Goal: Task Accomplishment & Management: Use online tool/utility

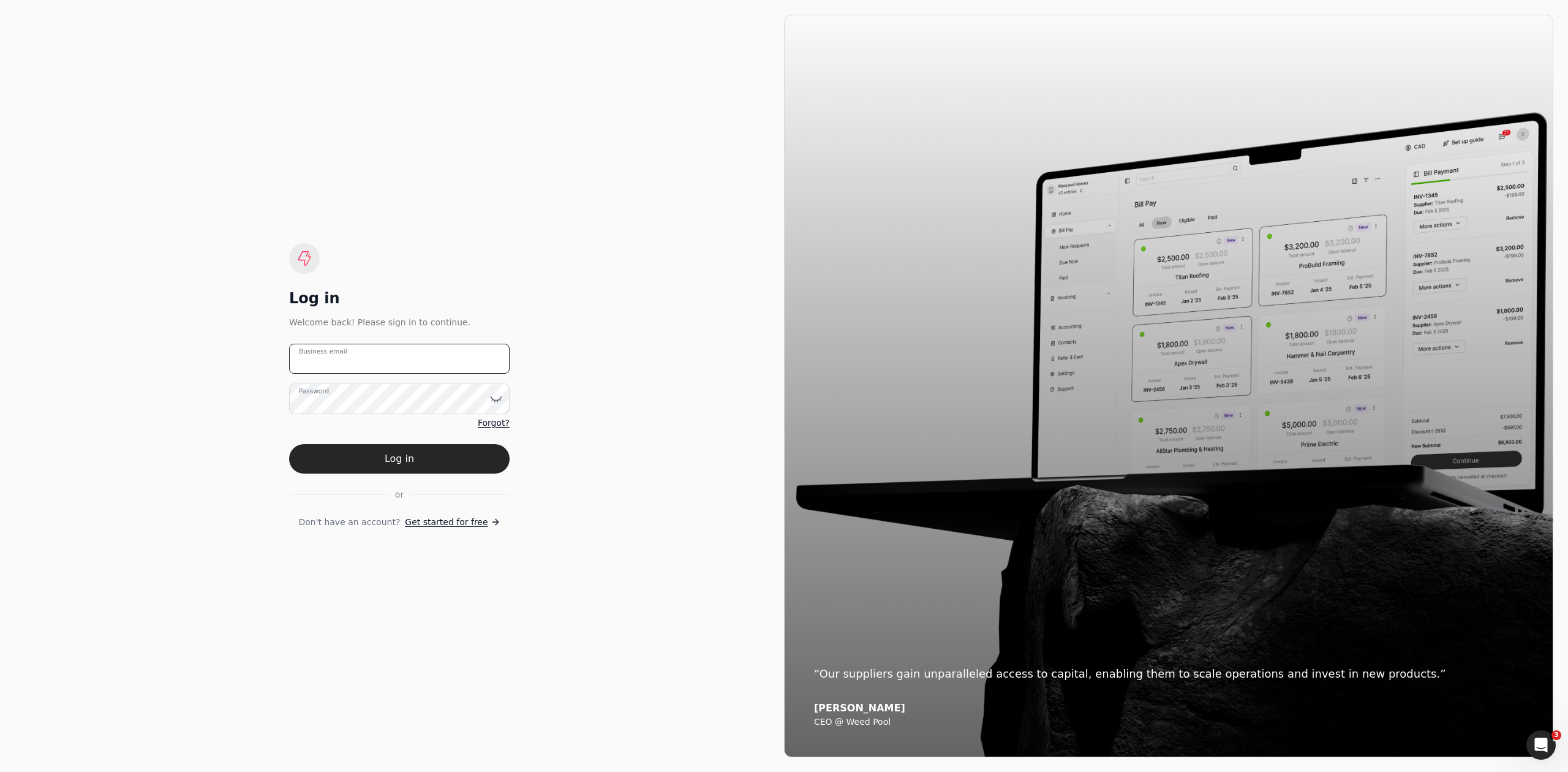
click at [361, 363] on email "Business email" at bounding box center [399, 358] width 220 height 30
type email "[EMAIL_ADDRESS][DOMAIN_NAME]"
click at [374, 456] on button "Log in" at bounding box center [399, 458] width 220 height 29
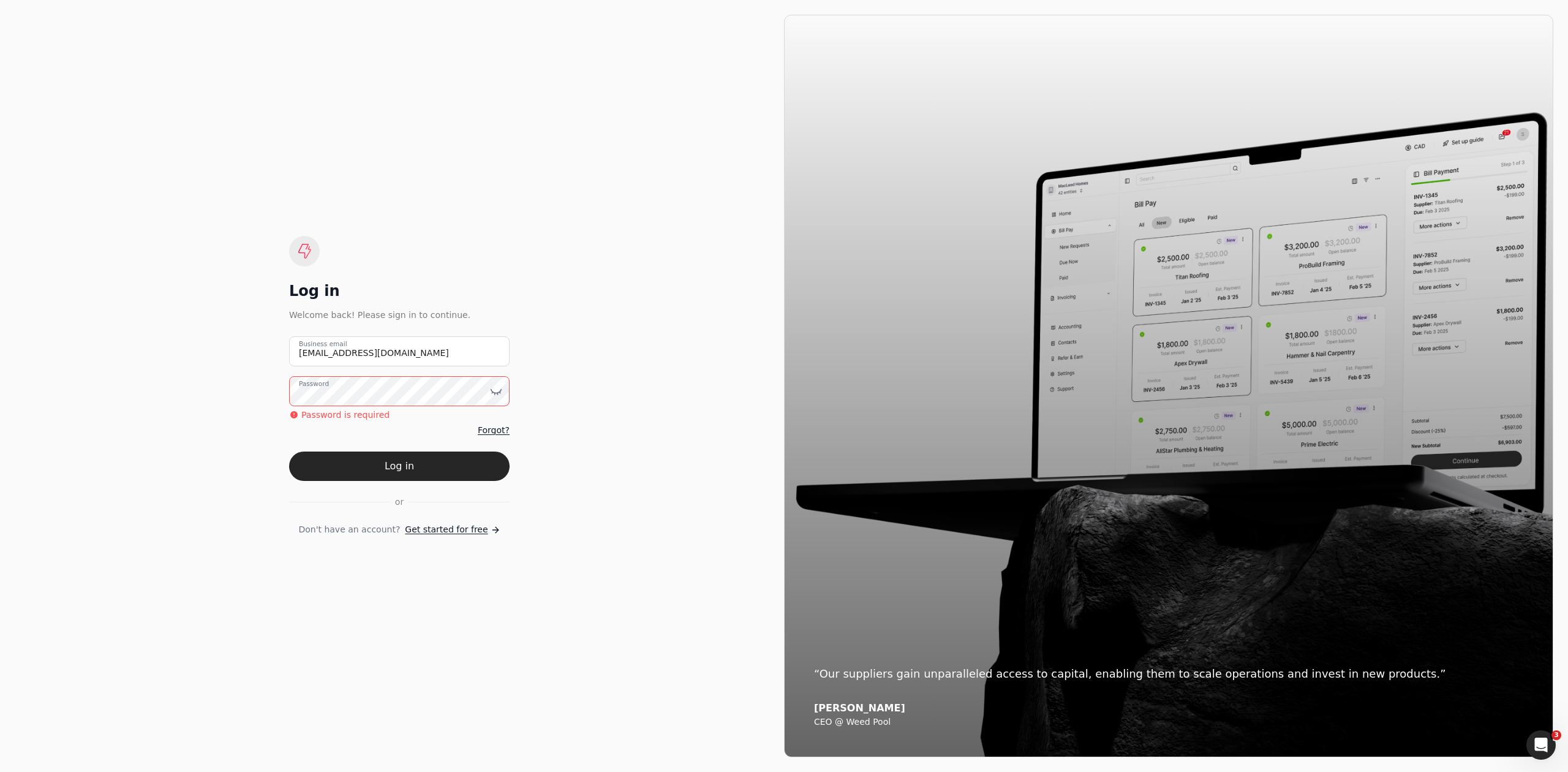
click at [289, 451] on button "Log in" at bounding box center [399, 466] width 220 height 29
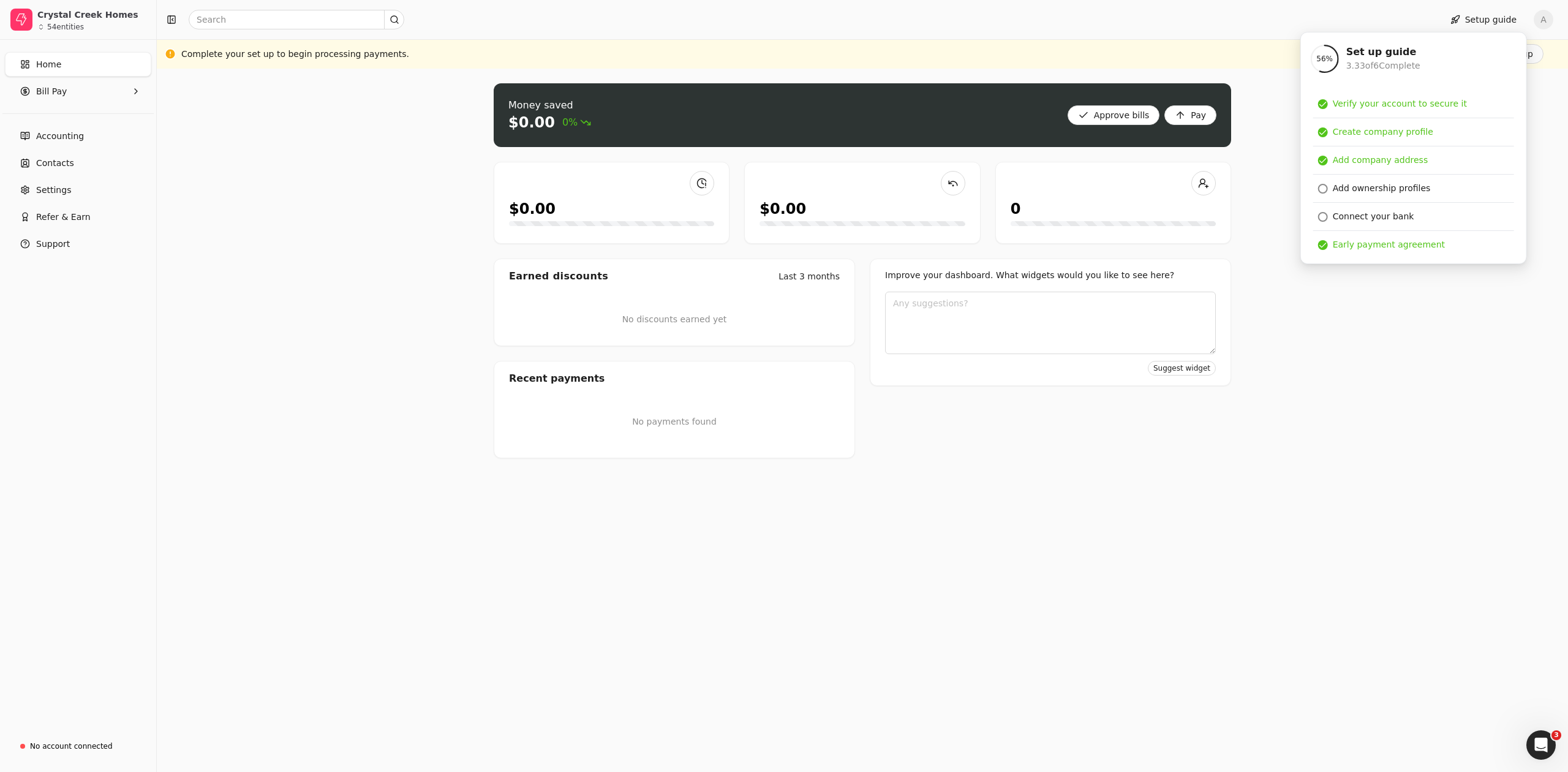
click at [336, 214] on div "Money saved $0.00 0% Approve bills Pay $0.00 $0.00 0 Earned discounts Last 3 mo…" at bounding box center [863, 420] width 1412 height 703
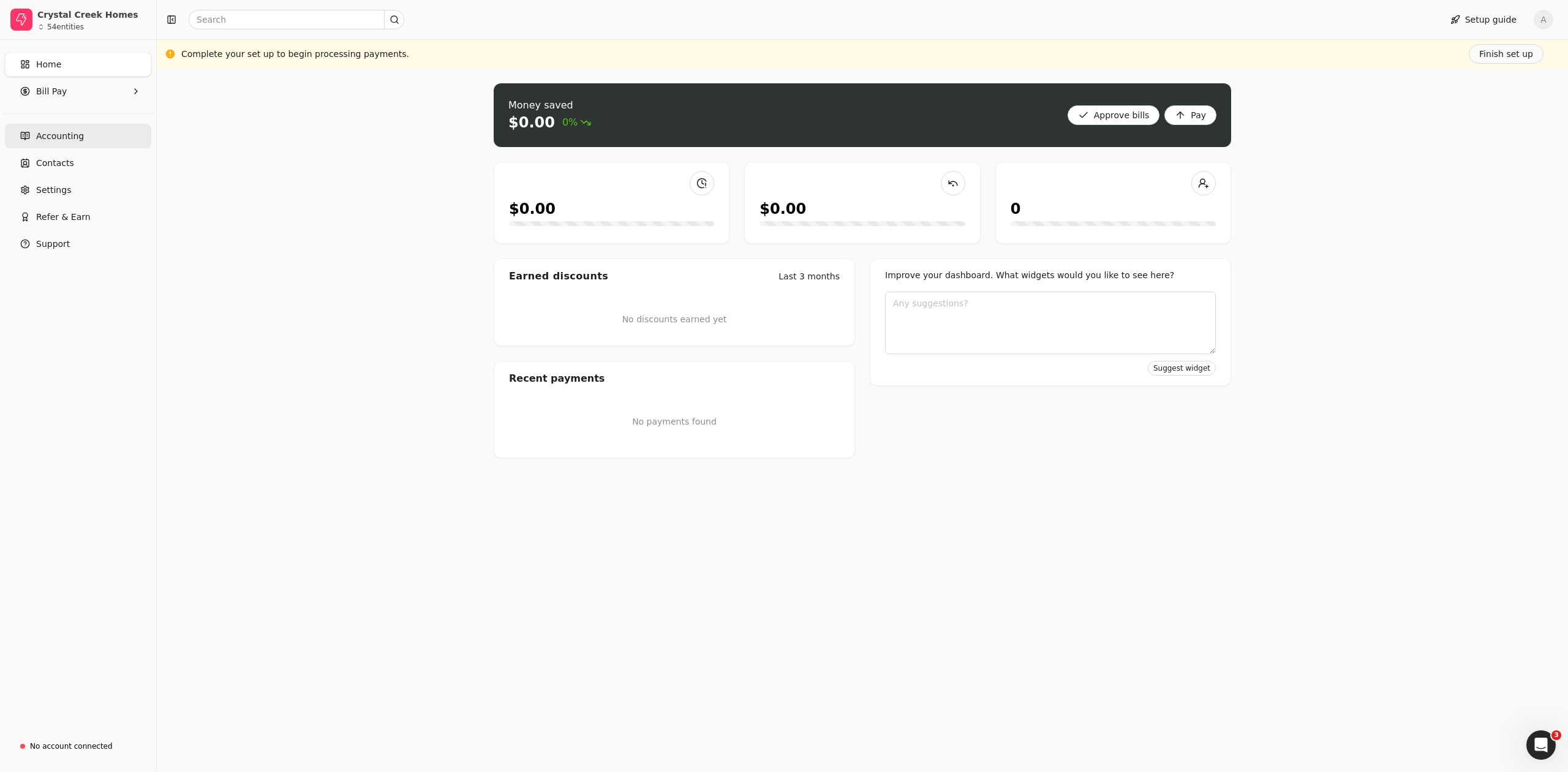
click at [57, 133] on span "Accounting" at bounding box center [60, 136] width 48 height 13
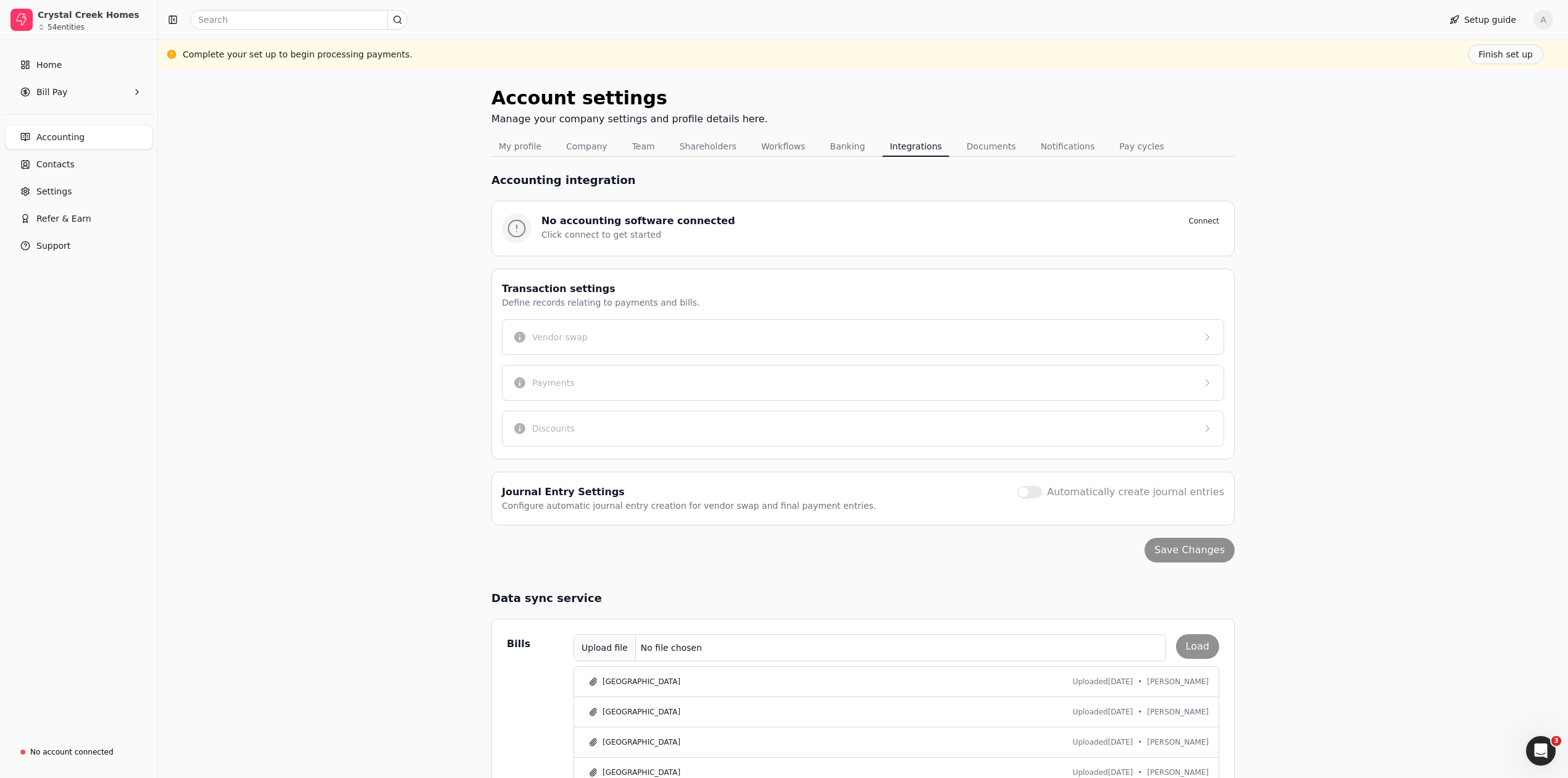
click at [1208, 644] on div "Upload file No file chosen Load" at bounding box center [896, 648] width 646 height 27
click at [596, 654] on div "Upload file" at bounding box center [605, 648] width 62 height 28
click at [1198, 647] on button "Load" at bounding box center [1198, 646] width 43 height 25
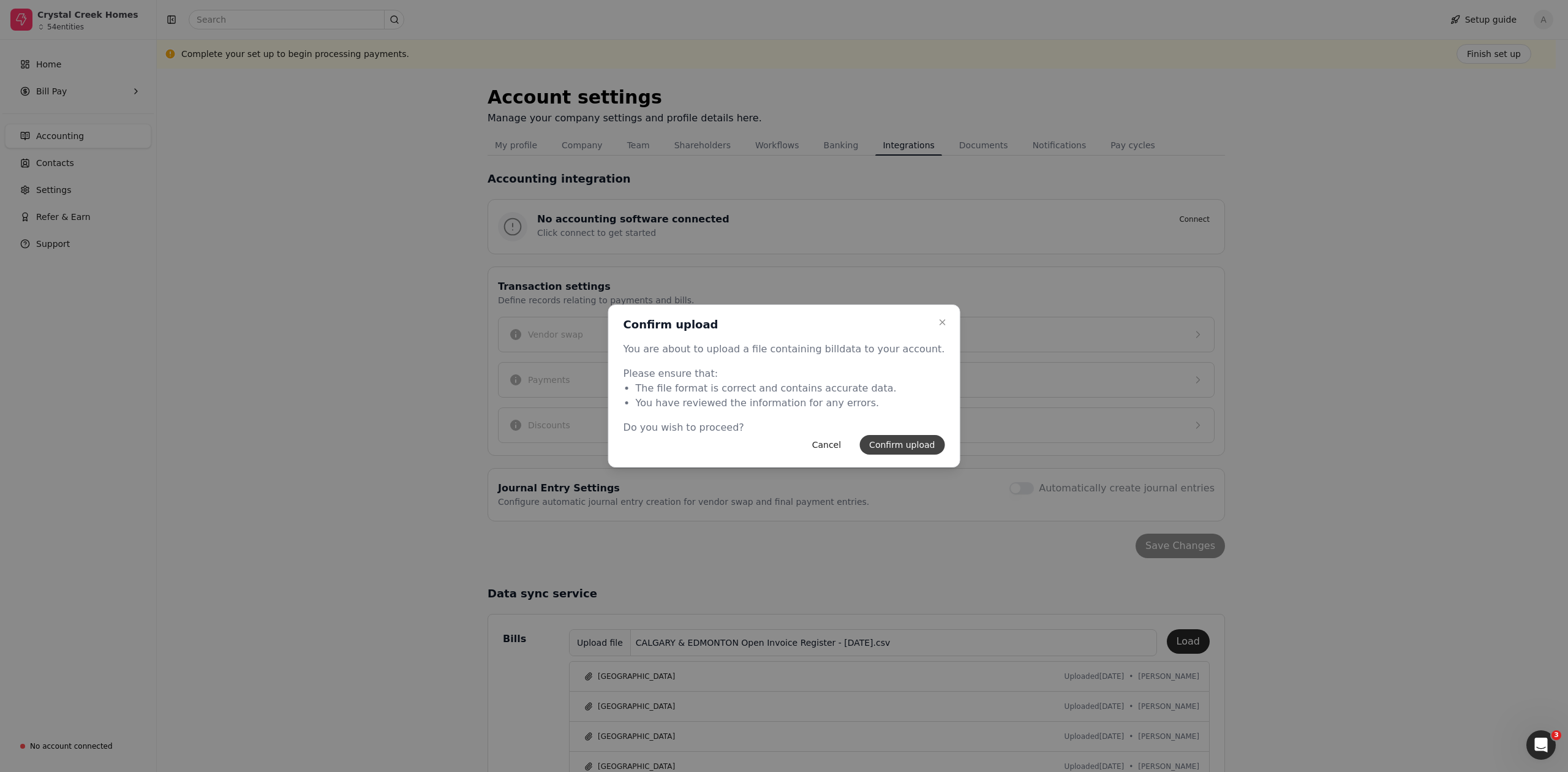
click at [903, 451] on button "Confirm upload" at bounding box center [902, 445] width 85 height 19
